Goal: Task Accomplishment & Management: Complete application form

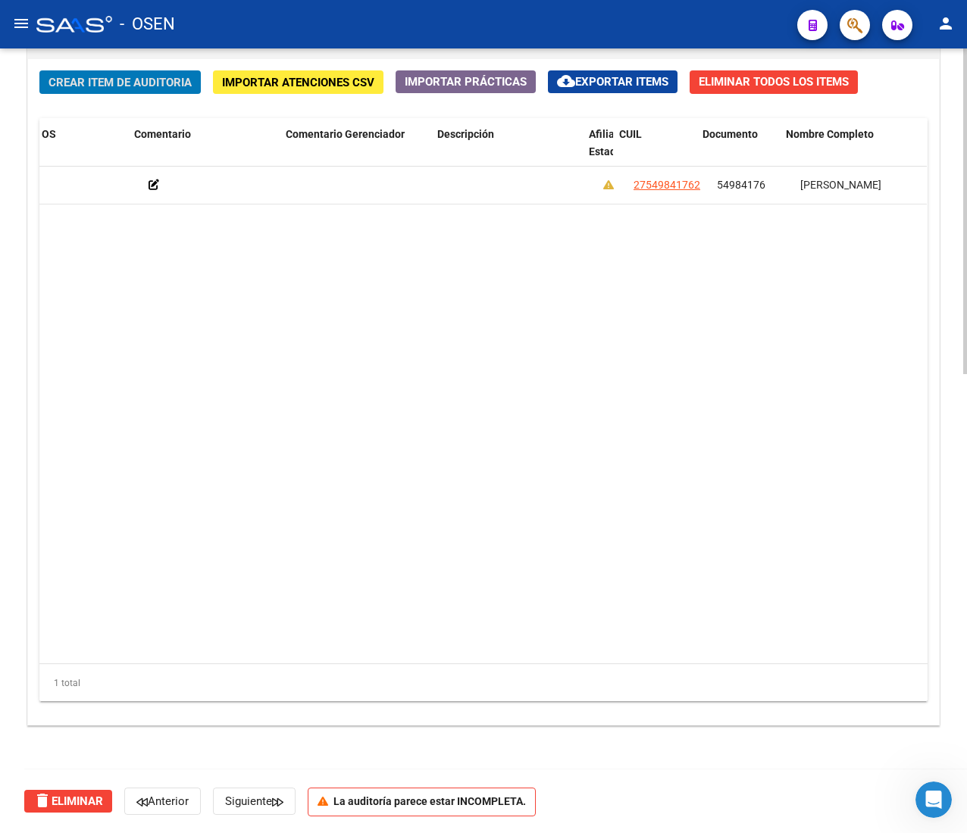
scroll to position [0, 577]
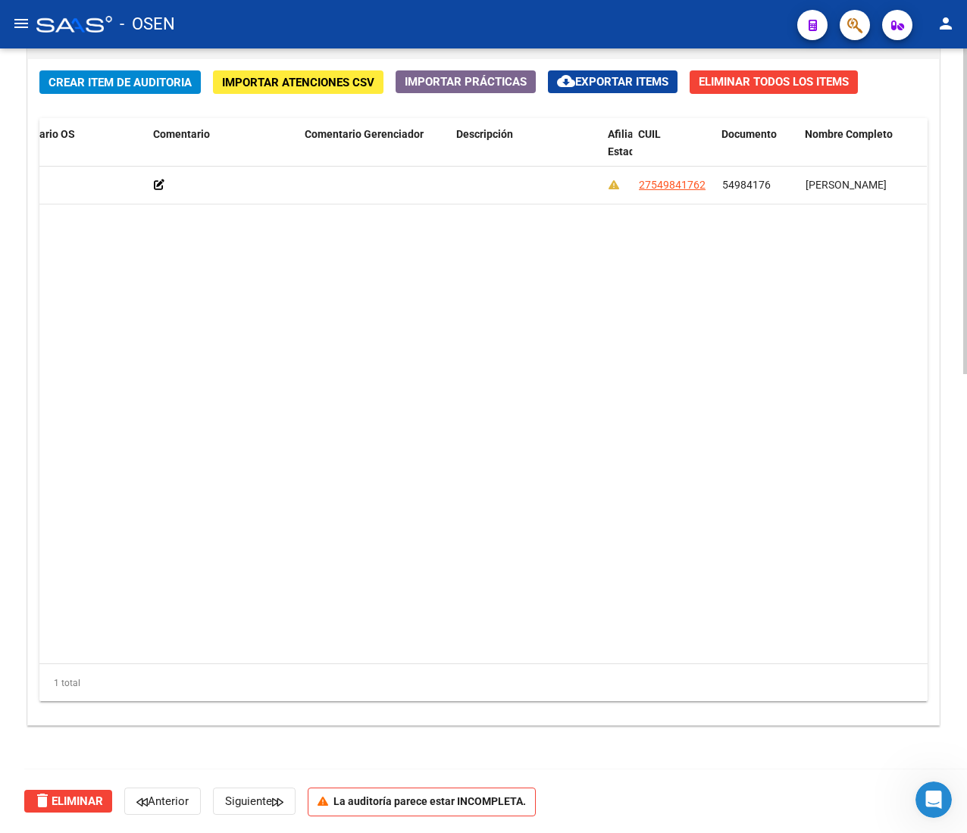
click at [153, 83] on span "Crear Item de Auditoria" at bounding box center [119, 83] width 143 height 14
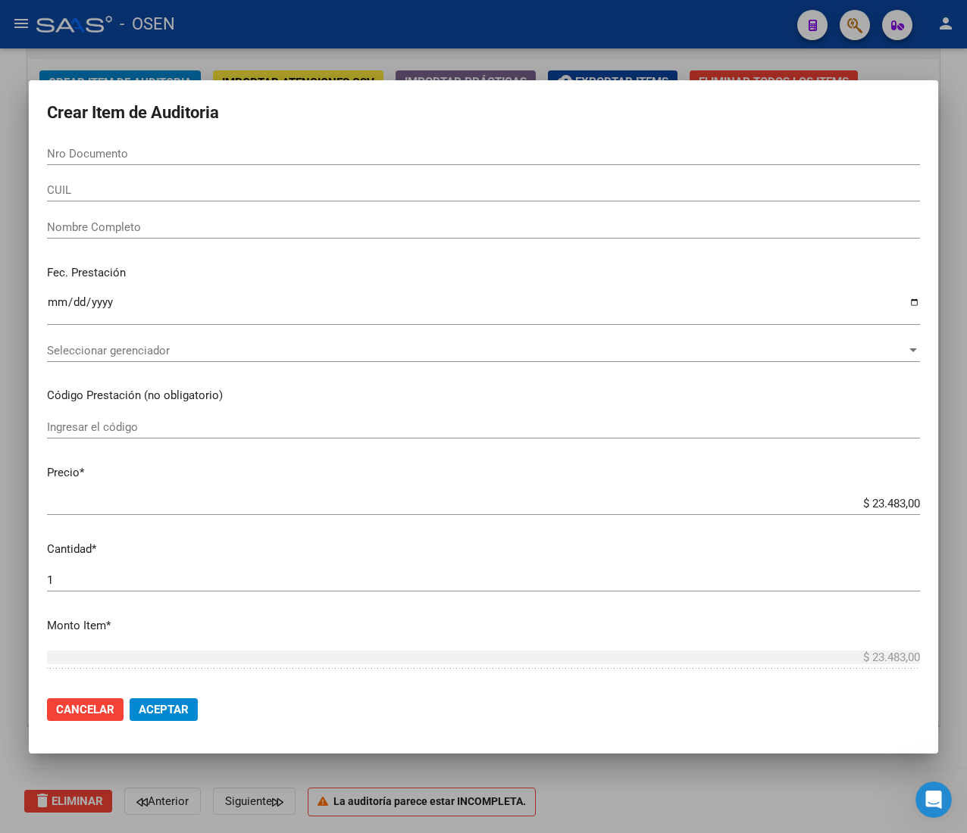
click at [111, 193] on input "CUIL" at bounding box center [483, 190] width 873 height 14
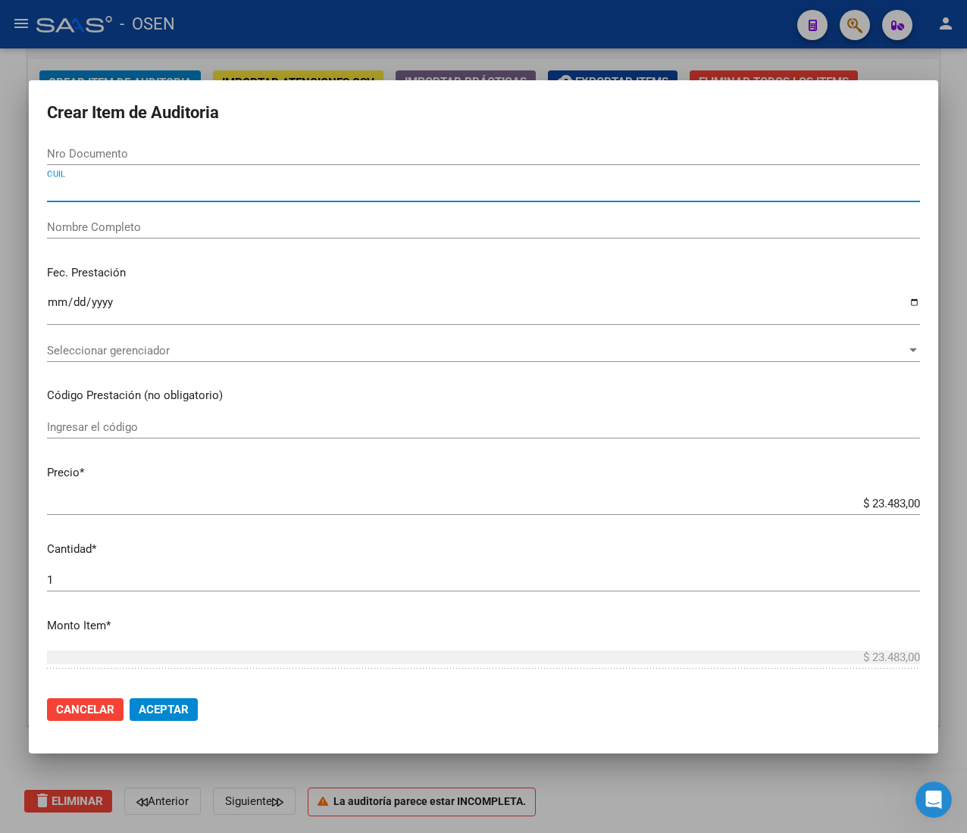
paste input "20574366691"
type input "20574366691"
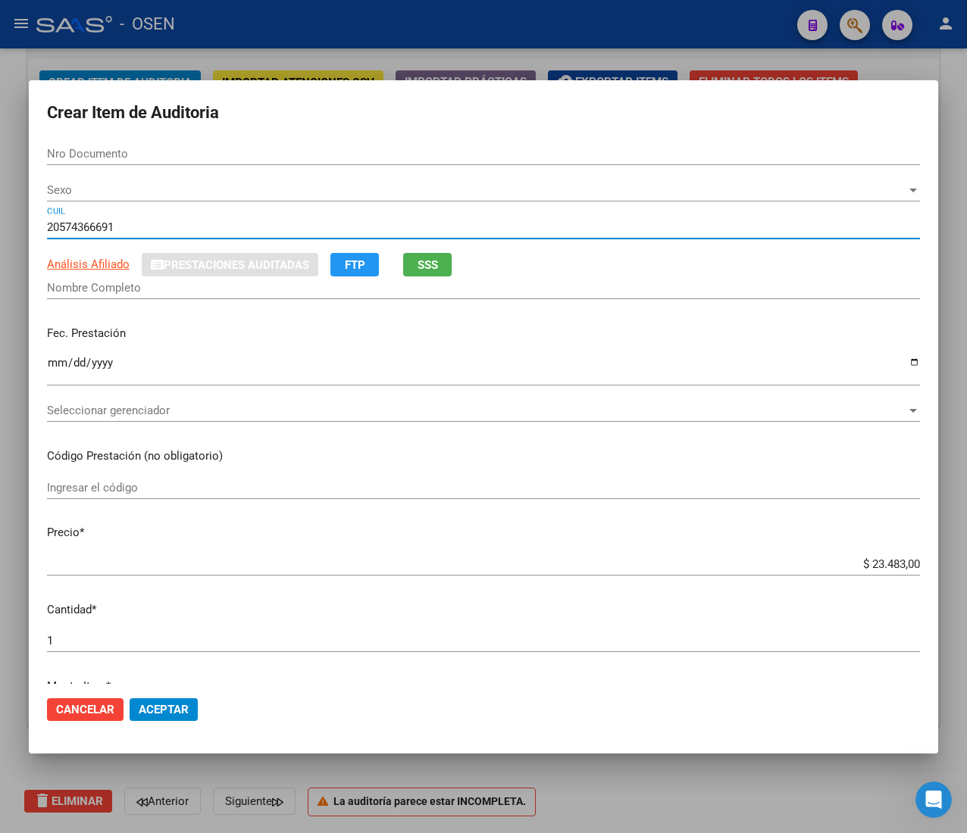
type input "57436669"
type input "[PERSON_NAME]"
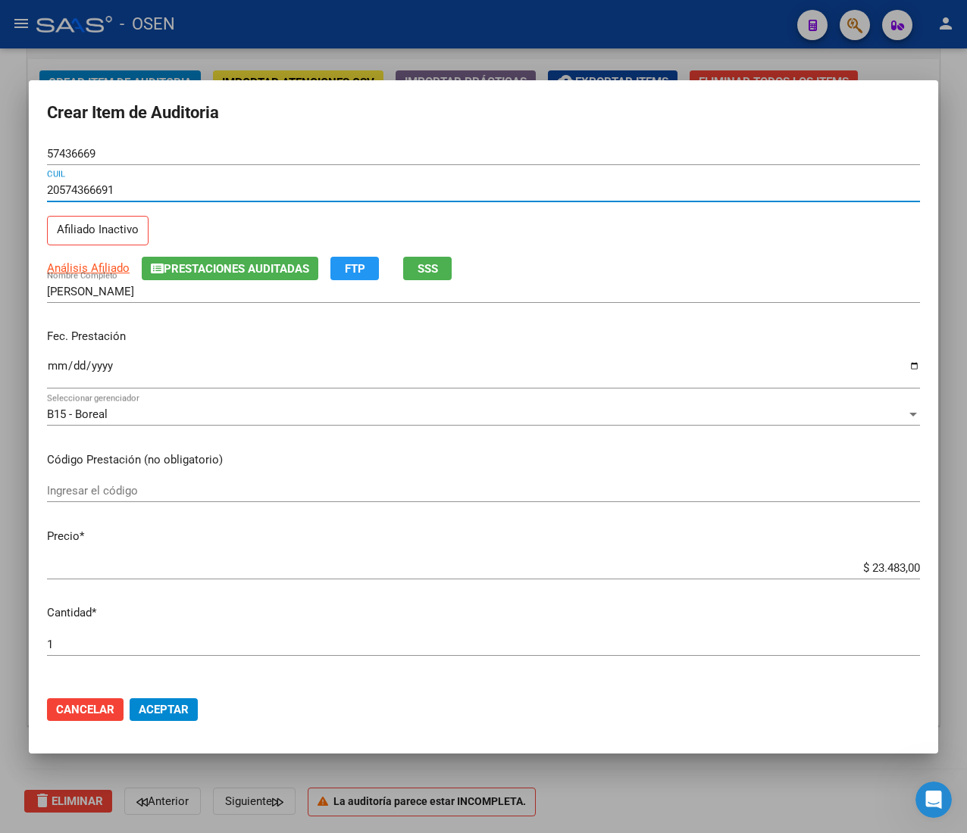
type input "20574366691"
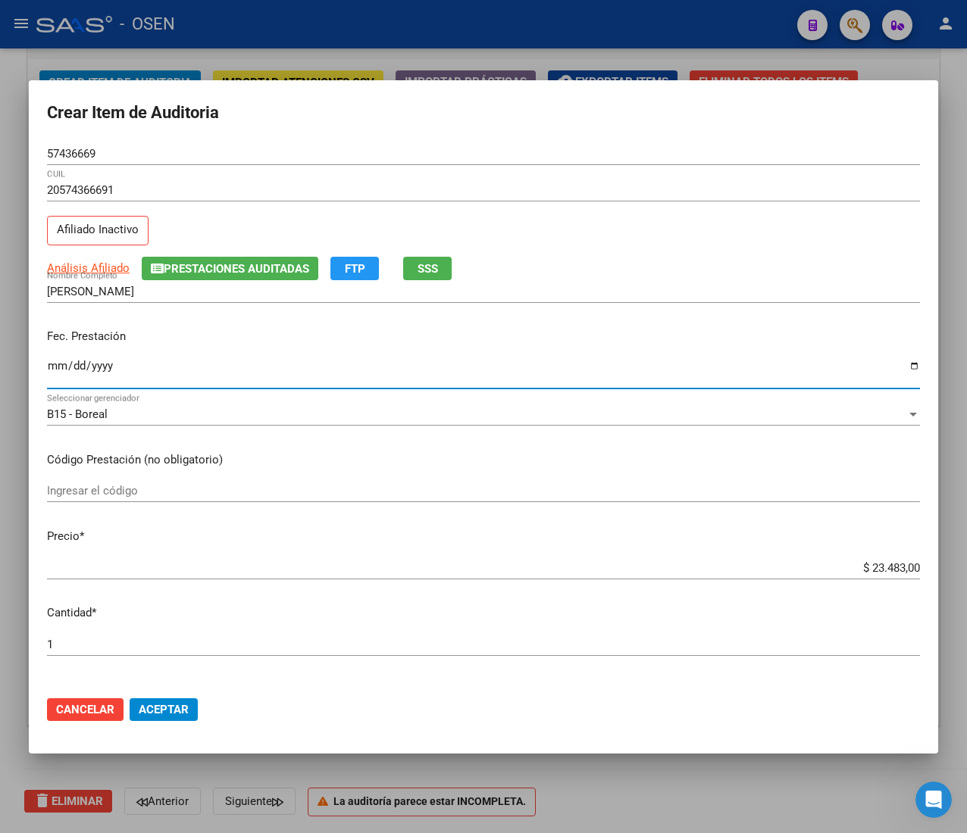
click at [49, 368] on input "Ingresar la fecha" at bounding box center [483, 372] width 873 height 24
type input "[DATE]"
